Goal: Task Accomplishment & Management: Manage account settings

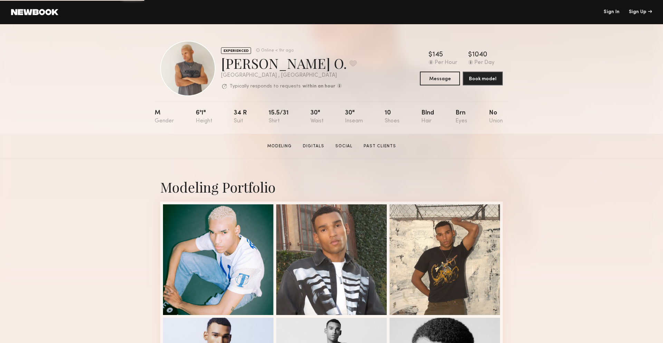
click at [614, 7] on header "Sign In Sign Up" at bounding box center [331, 12] width 663 height 24
click at [612, 12] on link "Sign In" at bounding box center [612, 12] width 16 height 5
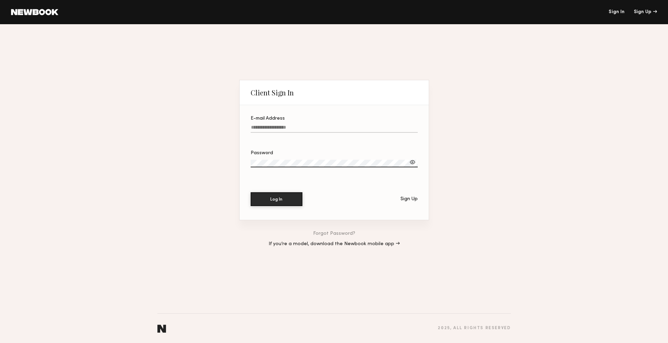
type input "**********"
click at [266, 199] on button "Log In" at bounding box center [277, 199] width 52 height 14
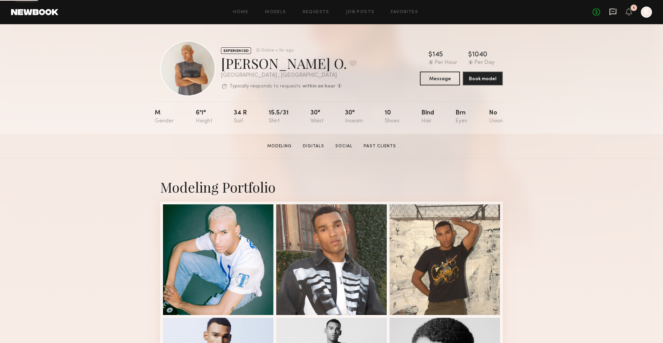
click at [609, 11] on icon at bounding box center [613, 12] width 8 height 8
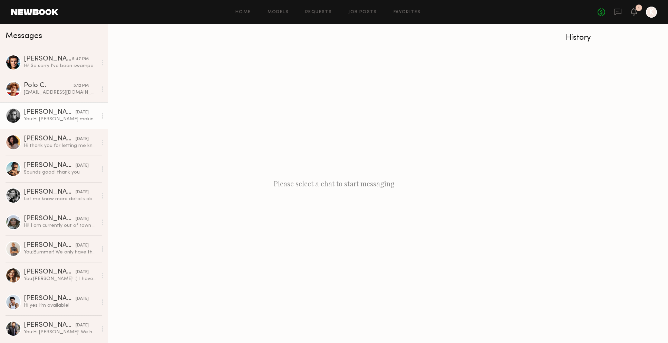
click at [61, 112] on div "[PERSON_NAME]" at bounding box center [50, 112] width 52 height 7
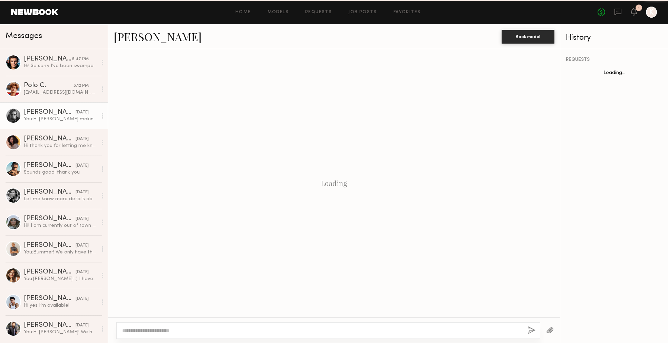
scroll to position [434, 0]
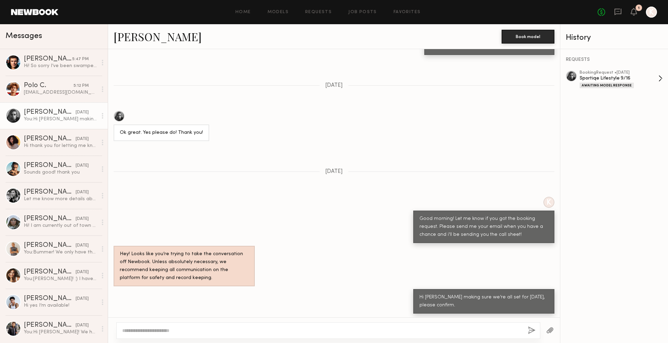
click at [612, 85] on div "Awaiting Model Response" at bounding box center [607, 86] width 54 height 6
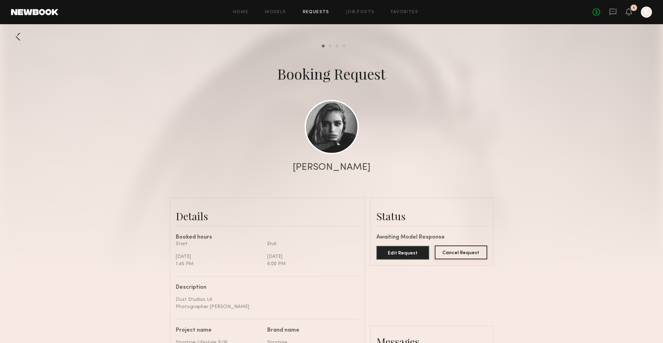
scroll to position [582, 0]
click at [450, 251] on button "Cancel Request" at bounding box center [461, 252] width 53 height 14
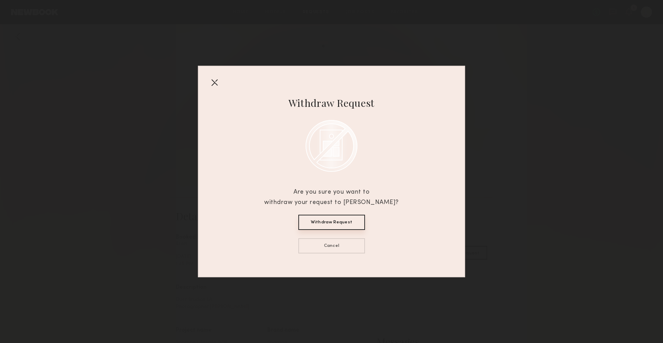
click at [330, 223] on button "Withdraw Request" at bounding box center [331, 222] width 67 height 15
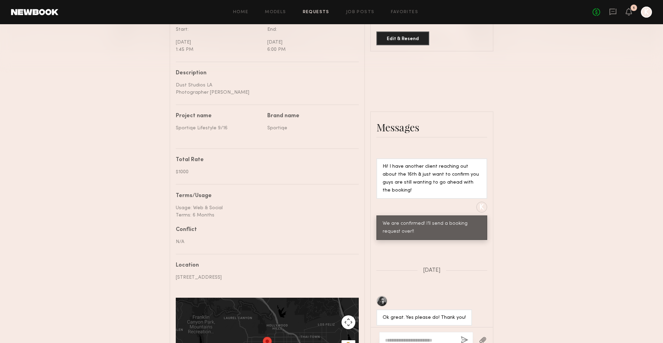
scroll to position [336, 0]
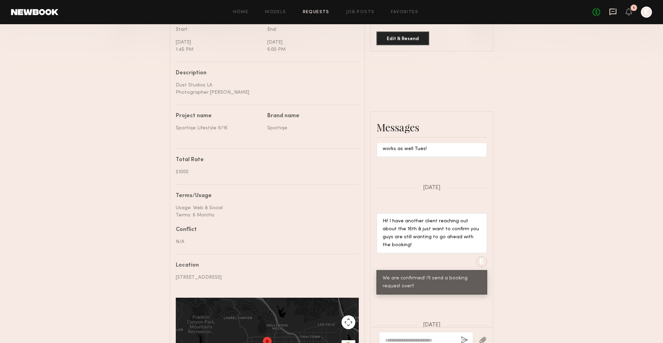
click at [616, 15] on icon at bounding box center [613, 12] width 8 height 8
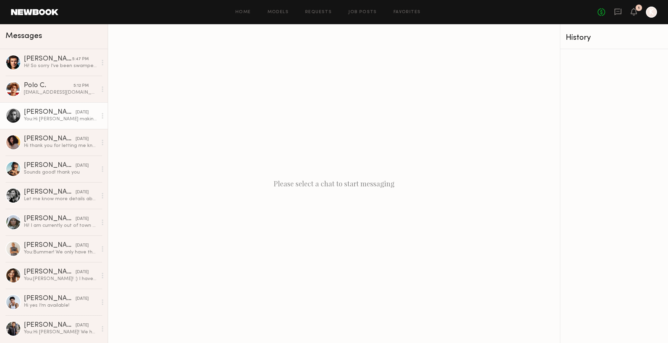
click at [57, 116] on div "You: Hi Madison making sure we’re all set for tomorrow, please confirm." at bounding box center [61, 119] width 74 height 7
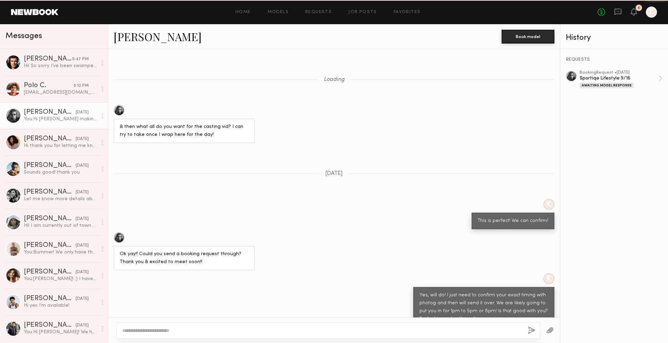
scroll to position [434, 0]
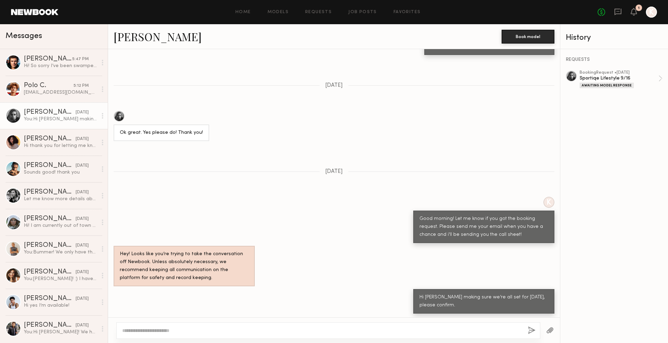
click at [129, 35] on link "[PERSON_NAME]" at bounding box center [158, 36] width 88 height 15
click at [47, 94] on div "[EMAIL_ADDRESS][DOMAIN_NAME]" at bounding box center [61, 92] width 74 height 7
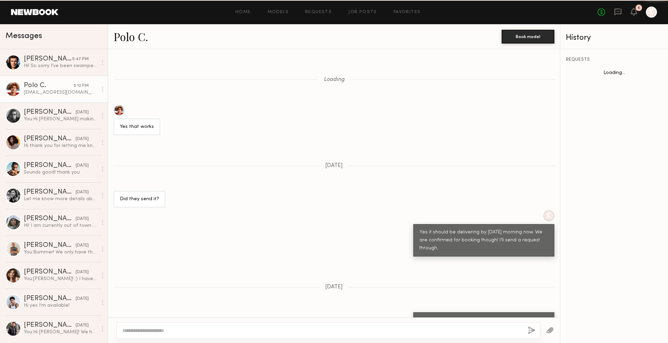
scroll to position [330, 0]
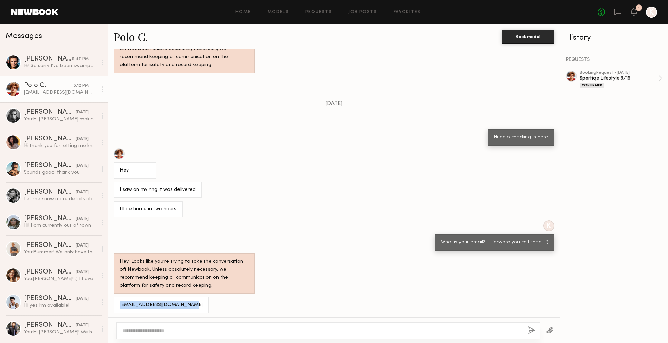
drag, startPoint x: 186, startPoint y: 302, endPoint x: 114, endPoint y: 301, distance: 71.9
click at [114, 301] on div "[EMAIL_ADDRESS][DOMAIN_NAME]" at bounding box center [161, 304] width 95 height 17
copy div "[EMAIL_ADDRESS][DOMAIN_NAME]"
click at [215, 335] on div at bounding box center [328, 330] width 424 height 17
click at [169, 331] on textarea at bounding box center [322, 330] width 400 height 7
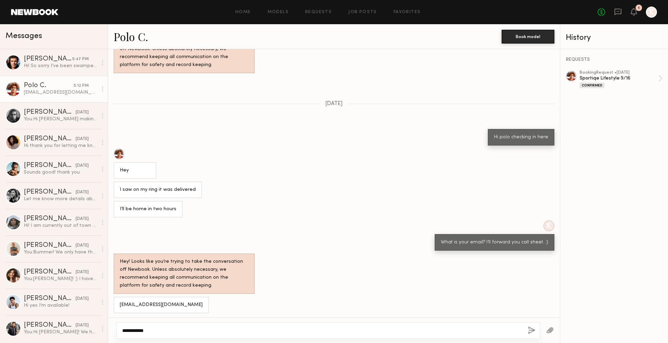
type textarea "**********"
click at [45, 16] on header "Home Models Requests Job Posts Favorites Sign Out No fees up to $5,000 1 K" at bounding box center [334, 12] width 668 height 24
